Goal: Submit feedback/report problem: Submit feedback/report problem

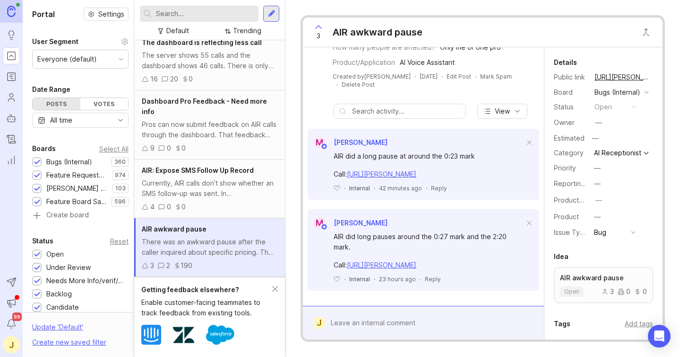
scroll to position [255, 0]
click at [351, 322] on div at bounding box center [430, 323] width 210 height 18
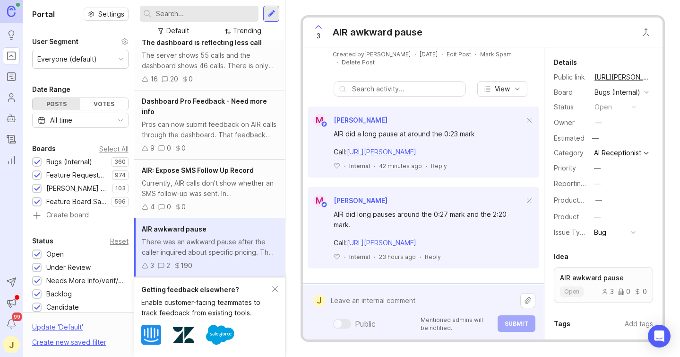
click at [343, 298] on textarea at bounding box center [422, 300] width 195 height 18
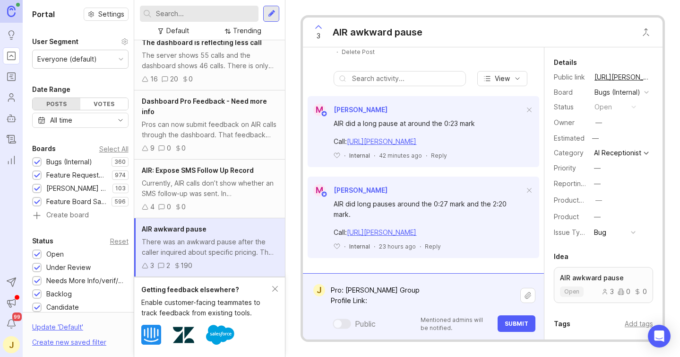
paste textarea "[URL][PERSON_NAME]"
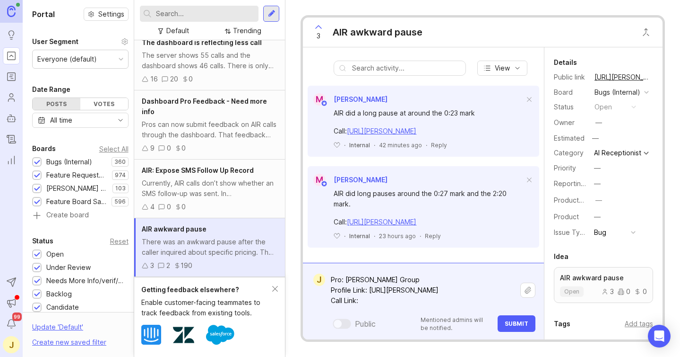
paste textarea "https://agent.smith.ai/agent/call/CA7a1bb10f106343b613de12421a456eb1/"
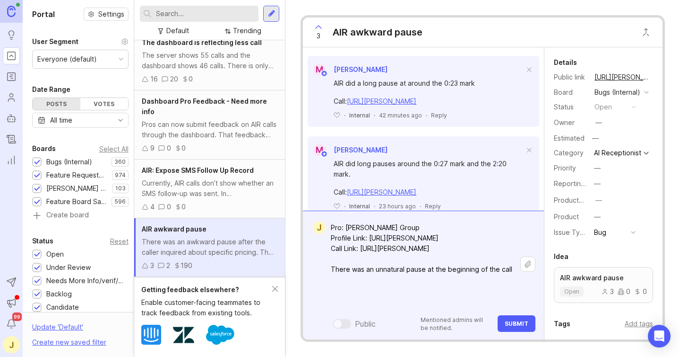
click at [428, 292] on textarea "Pro: Lavitt Group Profile Link: https://agent.smith.ai/pro/company/12988/ Call …" at bounding box center [422, 263] width 195 height 91
click at [388, 300] on textarea "Pro: Lavitt Group Profile Link: https://agent.smith.ai/pro/company/12988/ Call …" at bounding box center [422, 263] width 195 height 91
type textarea "Pro: Lavitt Group Profile Link: https://agent.smith.ai/pro/company/12988/ Call …"
click at [517, 321] on span "Submit" at bounding box center [517, 323] width 24 height 7
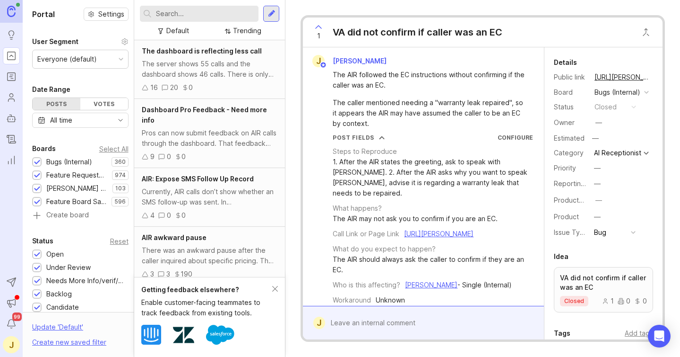
click at [383, 324] on div at bounding box center [430, 323] width 210 height 18
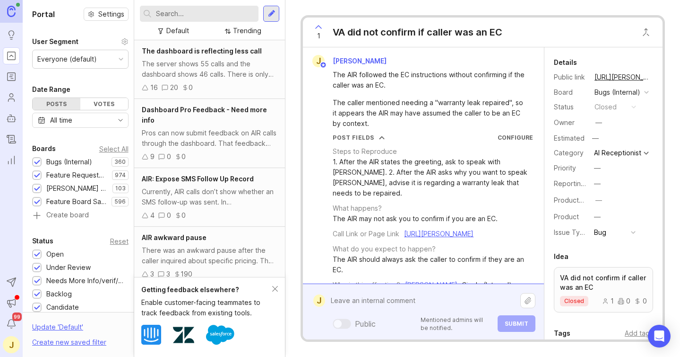
click at [365, 302] on textarea at bounding box center [422, 300] width 195 height 18
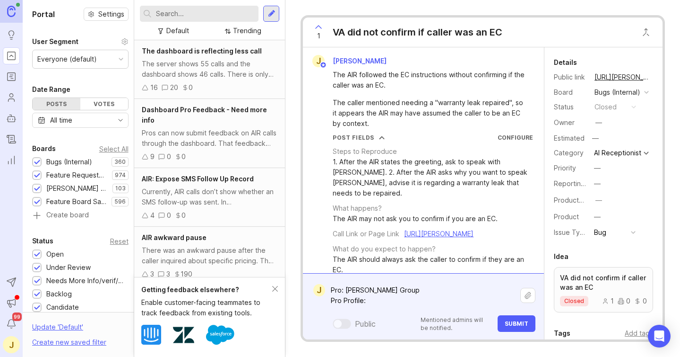
paste textarea "[URL][PERSON_NAME]"
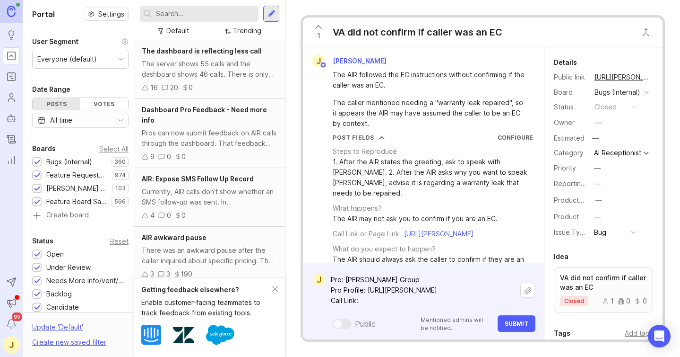
paste textarea "[URL][PERSON_NAME]"
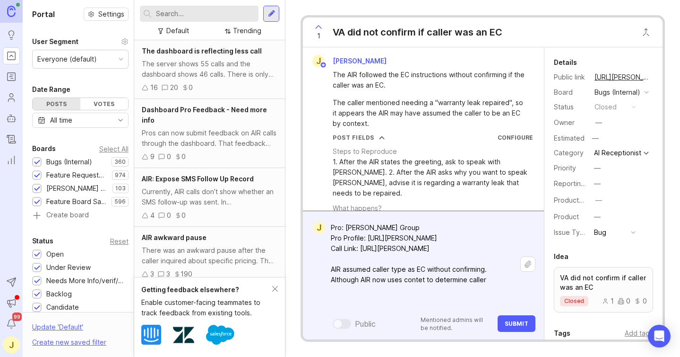
click at [376, 303] on textarea "Pro: [PERSON_NAME] Group Pro Profile: [URL][PERSON_NAME] Call Link: [URL][PERSO…" at bounding box center [422, 263] width 195 height 91
click at [435, 302] on textarea "Pro: [PERSON_NAME] Group Pro Profile: [URL][PERSON_NAME] Call Link: [URL][PERSO…" at bounding box center [422, 263] width 195 height 91
drag, startPoint x: 472, startPoint y: 296, endPoint x: 481, endPoint y: 301, distance: 10.4
click at [472, 296] on textarea "Pro: [PERSON_NAME] Group Pro Profile: [URL][PERSON_NAME] Call Link: [URL][PERSO…" at bounding box center [422, 263] width 195 height 91
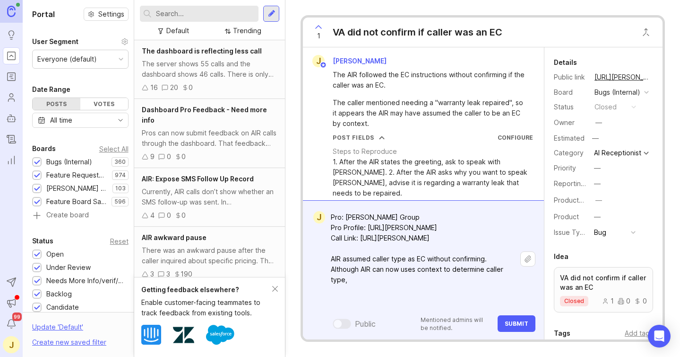
click at [415, 292] on textarea "Pro: [PERSON_NAME] Group Pro Profile: [URL][PERSON_NAME] Call Link: [URL][PERSO…" at bounding box center [422, 258] width 195 height 101
click at [372, 300] on textarea "Pro: [PERSON_NAME] Group Pro Profile: [URL][PERSON_NAME] Call Link: [URL][PERSO…" at bounding box center [422, 258] width 195 height 101
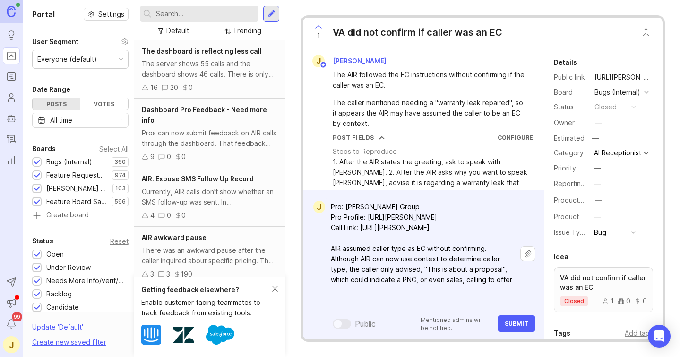
scroll to position [4, 0]
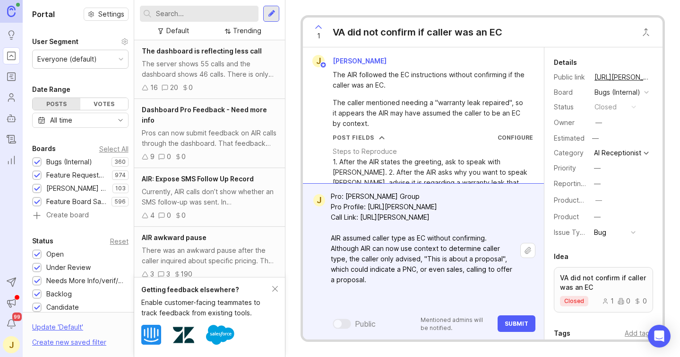
type textarea "Pro: [PERSON_NAME] Group Pro Profile: [URL][PERSON_NAME] Call Link: [URL][PERSO…"
click at [510, 322] on span "Submit" at bounding box center [517, 323] width 24 height 7
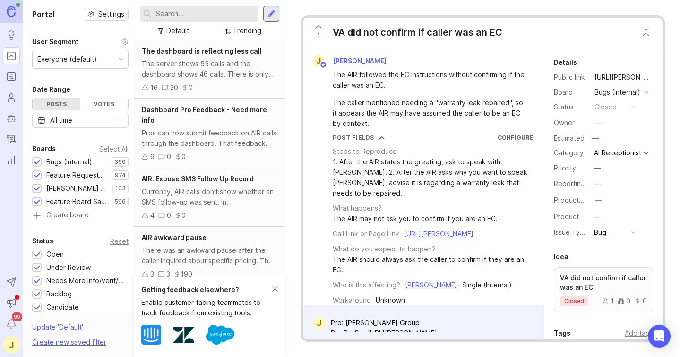
scroll to position [0, 0]
drag, startPoint x: 319, startPoint y: 28, endPoint x: 325, endPoint y: 46, distance: 19.0
click at [319, 28] on icon at bounding box center [318, 26] width 11 height 11
click at [321, 29] on icon at bounding box center [318, 26] width 11 height 11
